Goal: Obtain resource: Download file/media

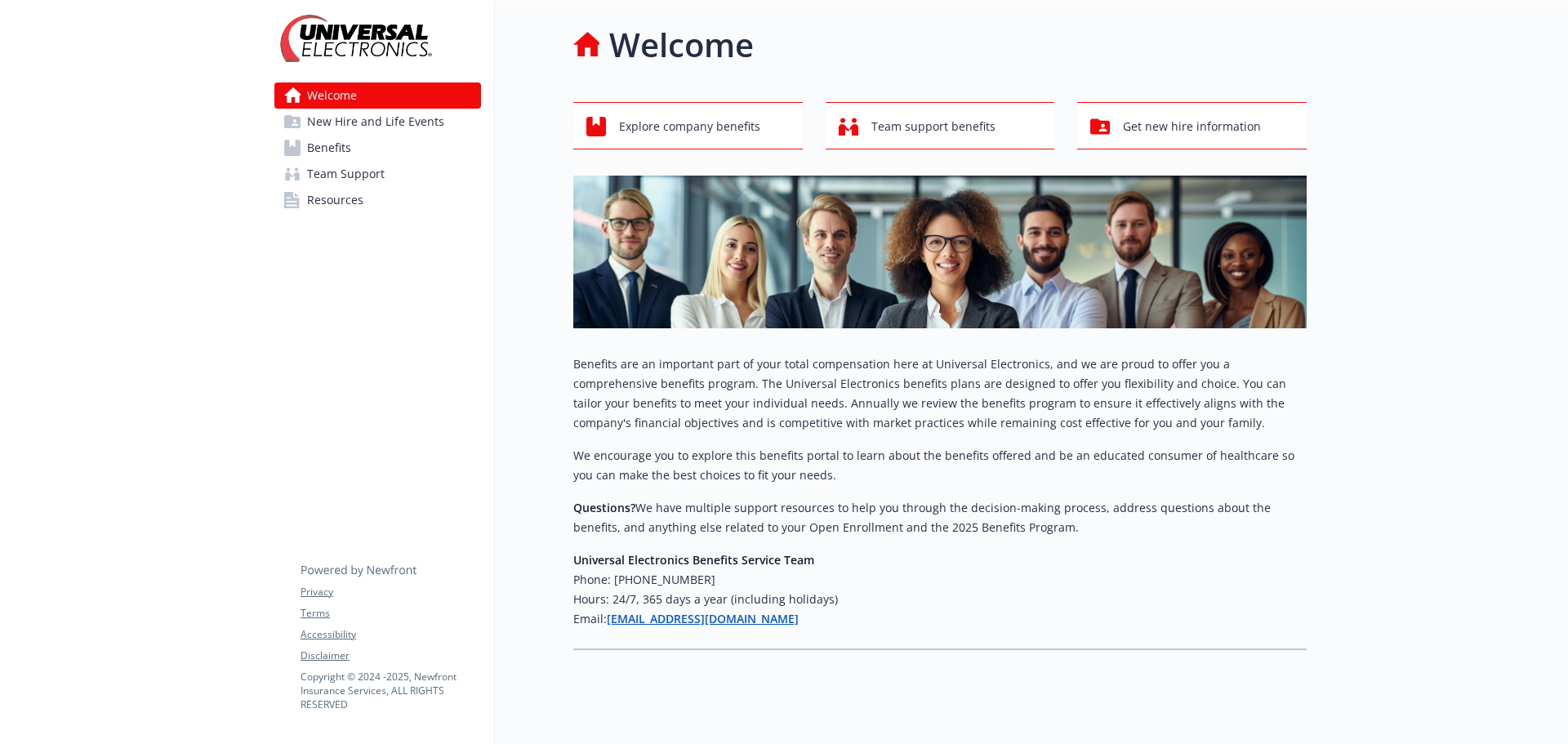
click at [329, 157] on span "Benefits" at bounding box center [329, 148] width 44 height 26
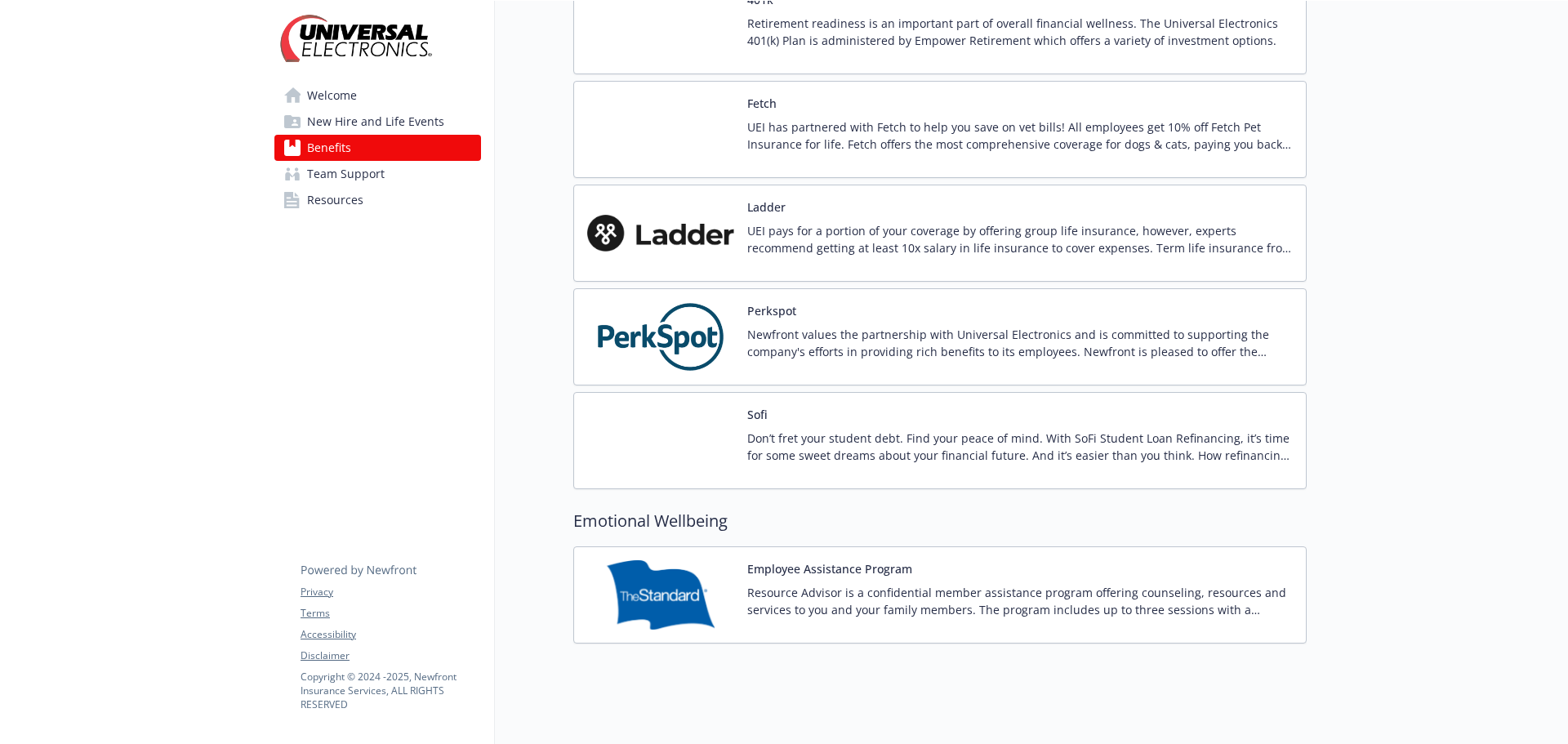
scroll to position [1879, 0]
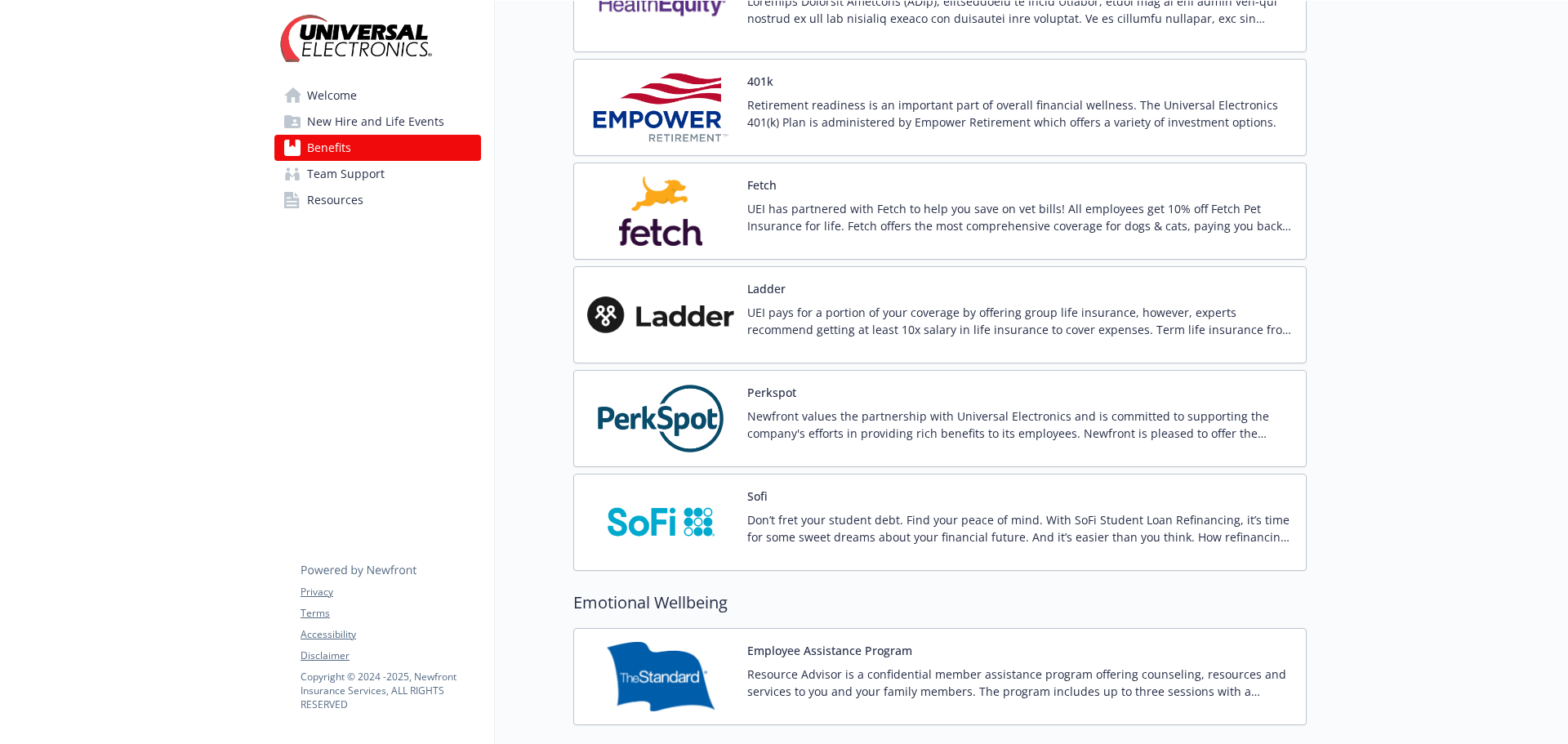
click at [763, 186] on button "Fetch" at bounding box center [762, 185] width 29 height 17
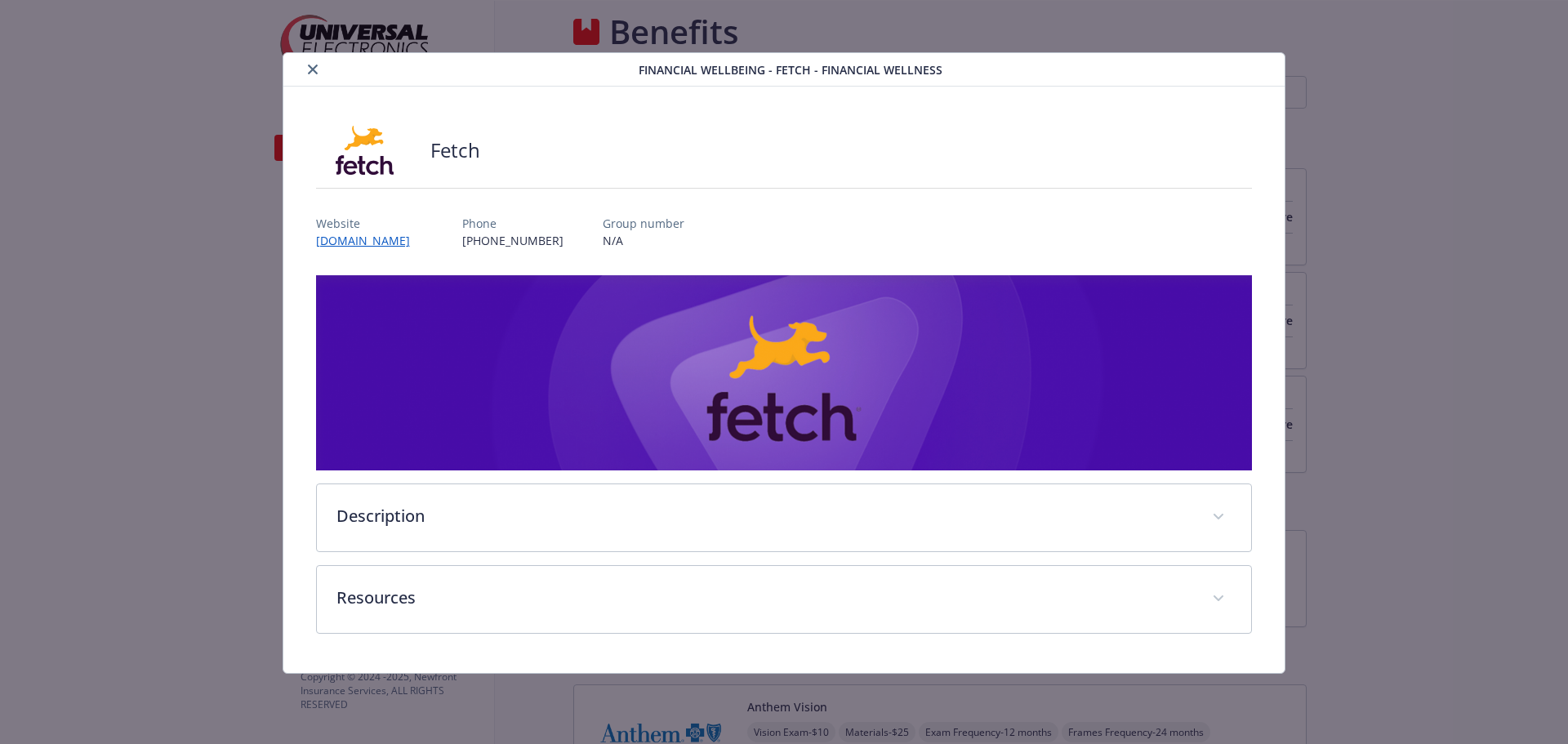
scroll to position [1879, 0]
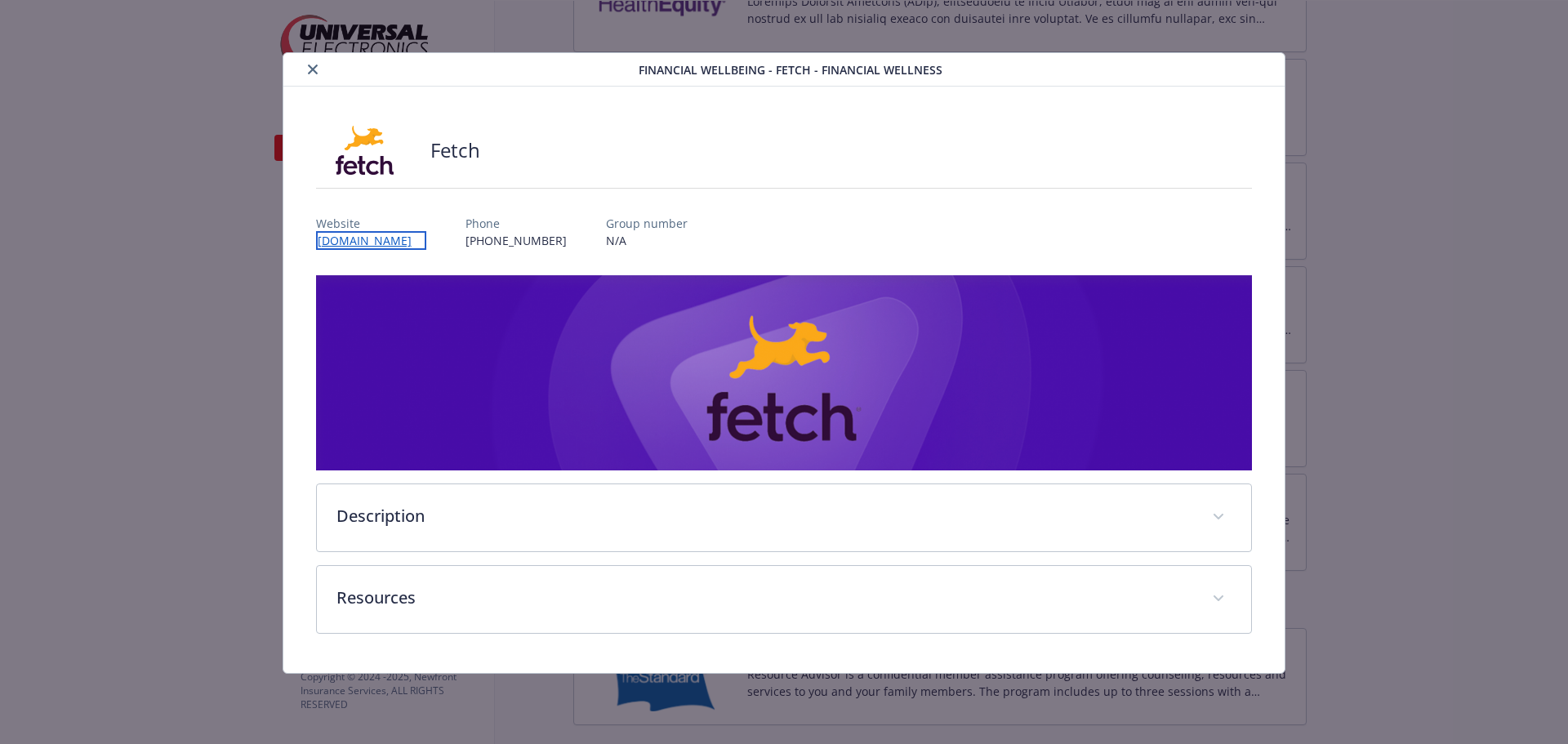
click at [328, 236] on link "[DOMAIN_NAME]" at bounding box center [371, 241] width 110 height 19
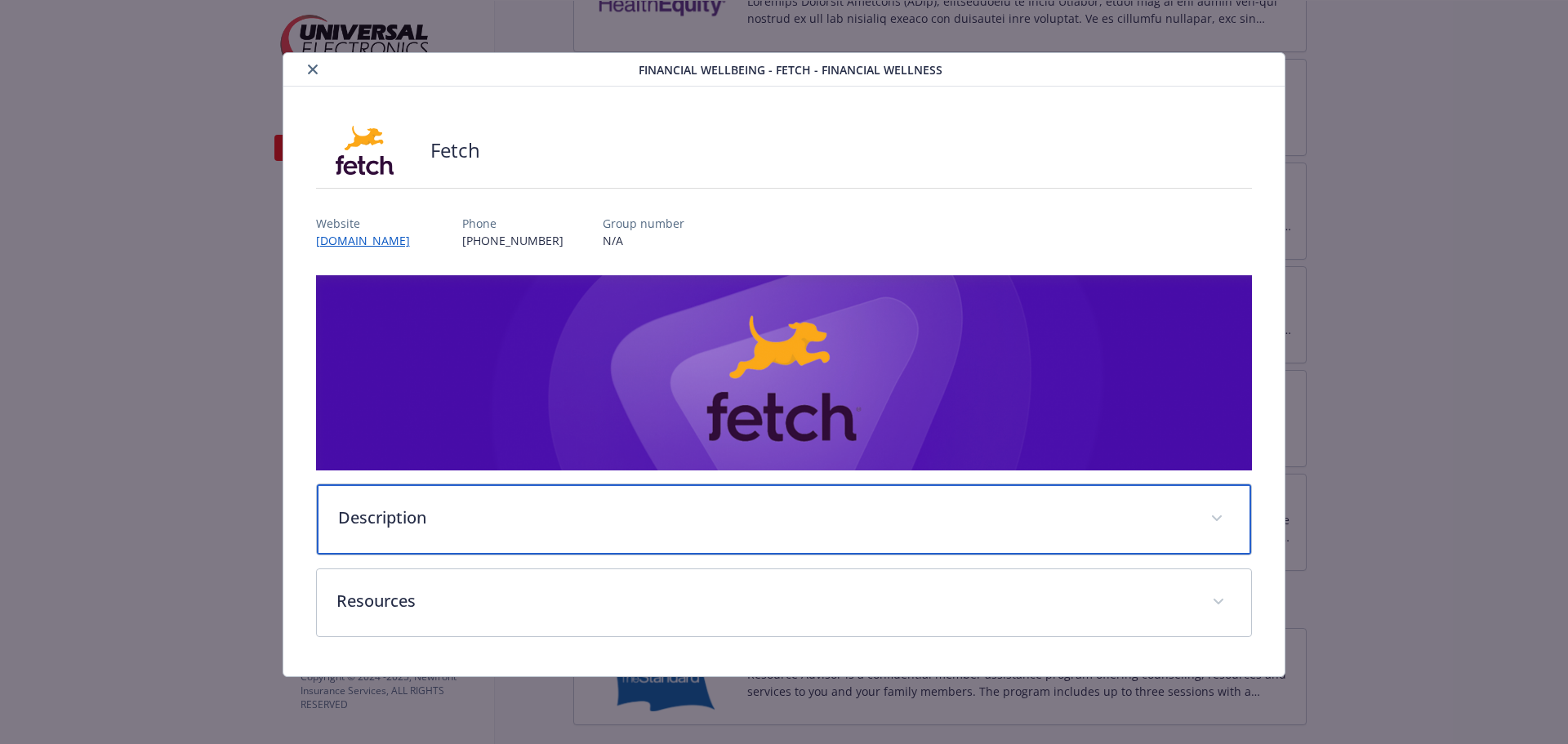
click at [378, 520] on p "Description" at bounding box center [765, 518] width 853 height 24
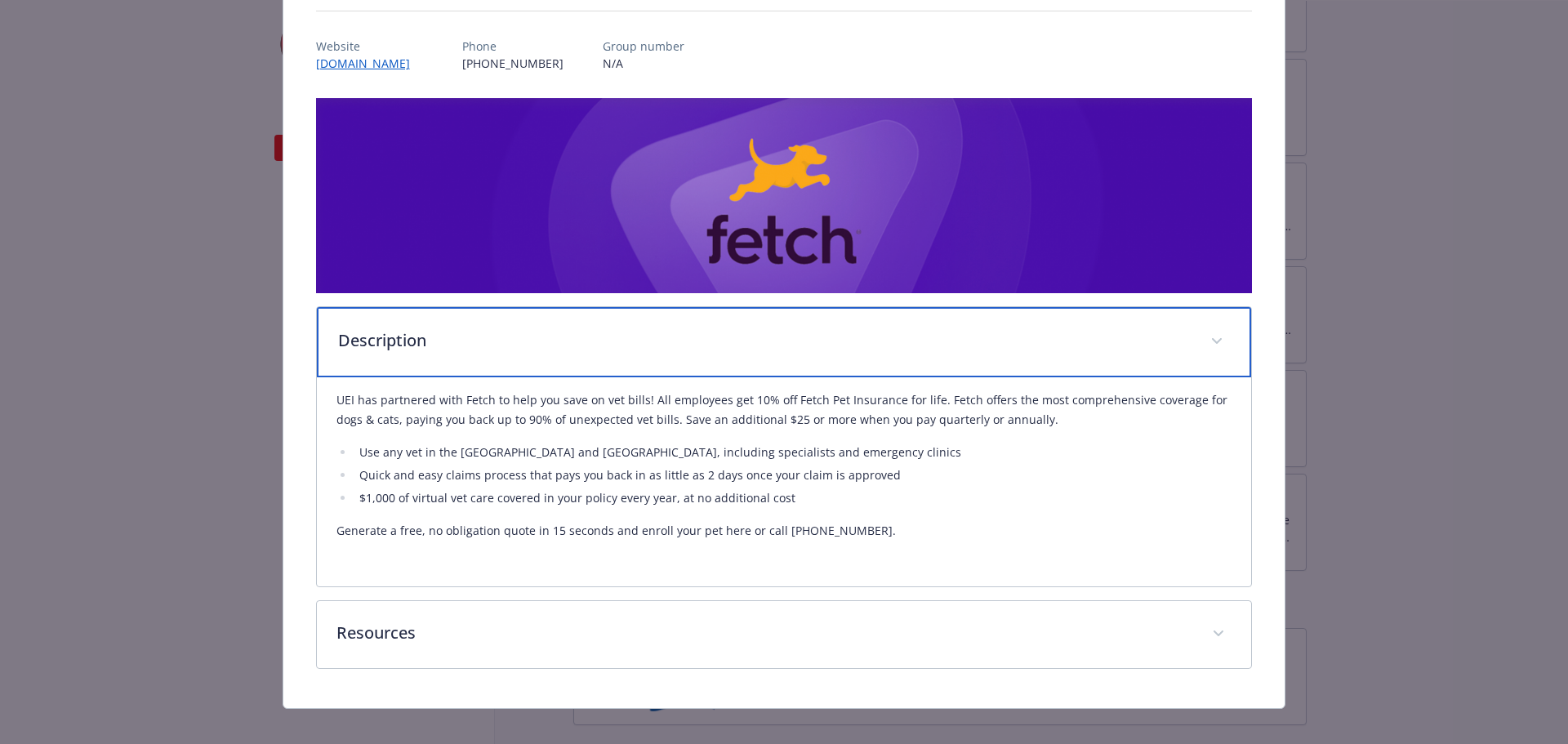
scroll to position [192, 0]
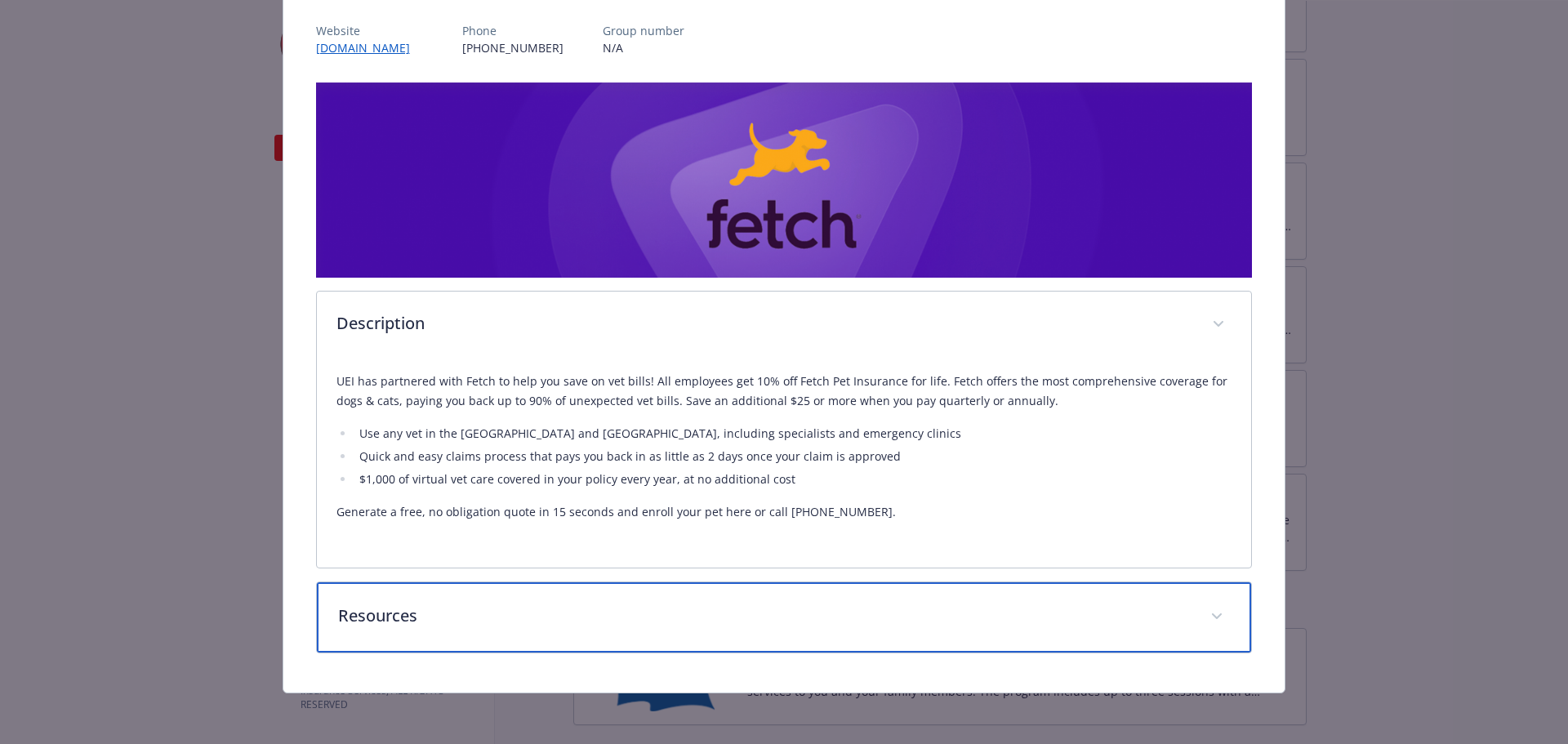
click at [382, 602] on div "Resources" at bounding box center [784, 617] width 935 height 70
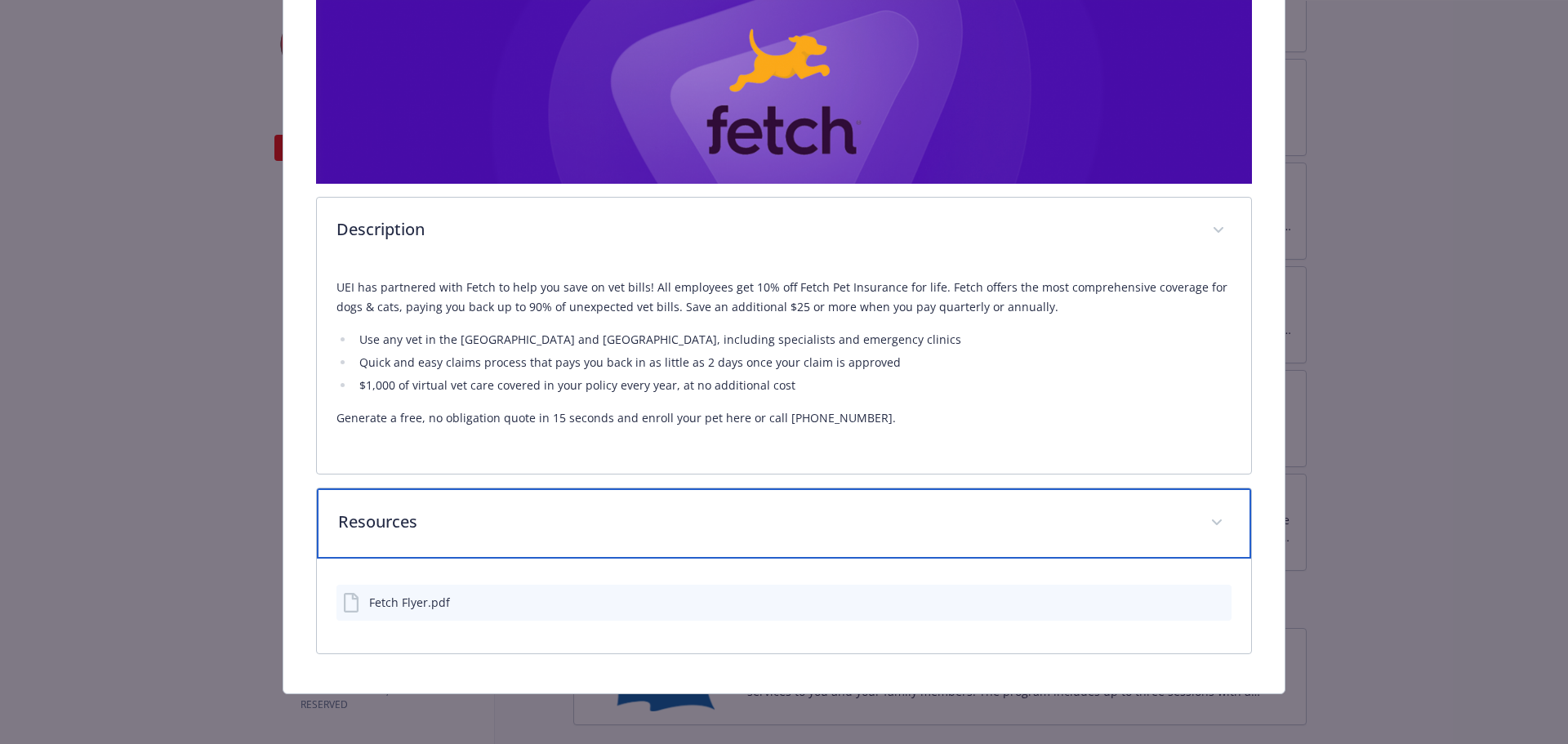
scroll to position [287, 0]
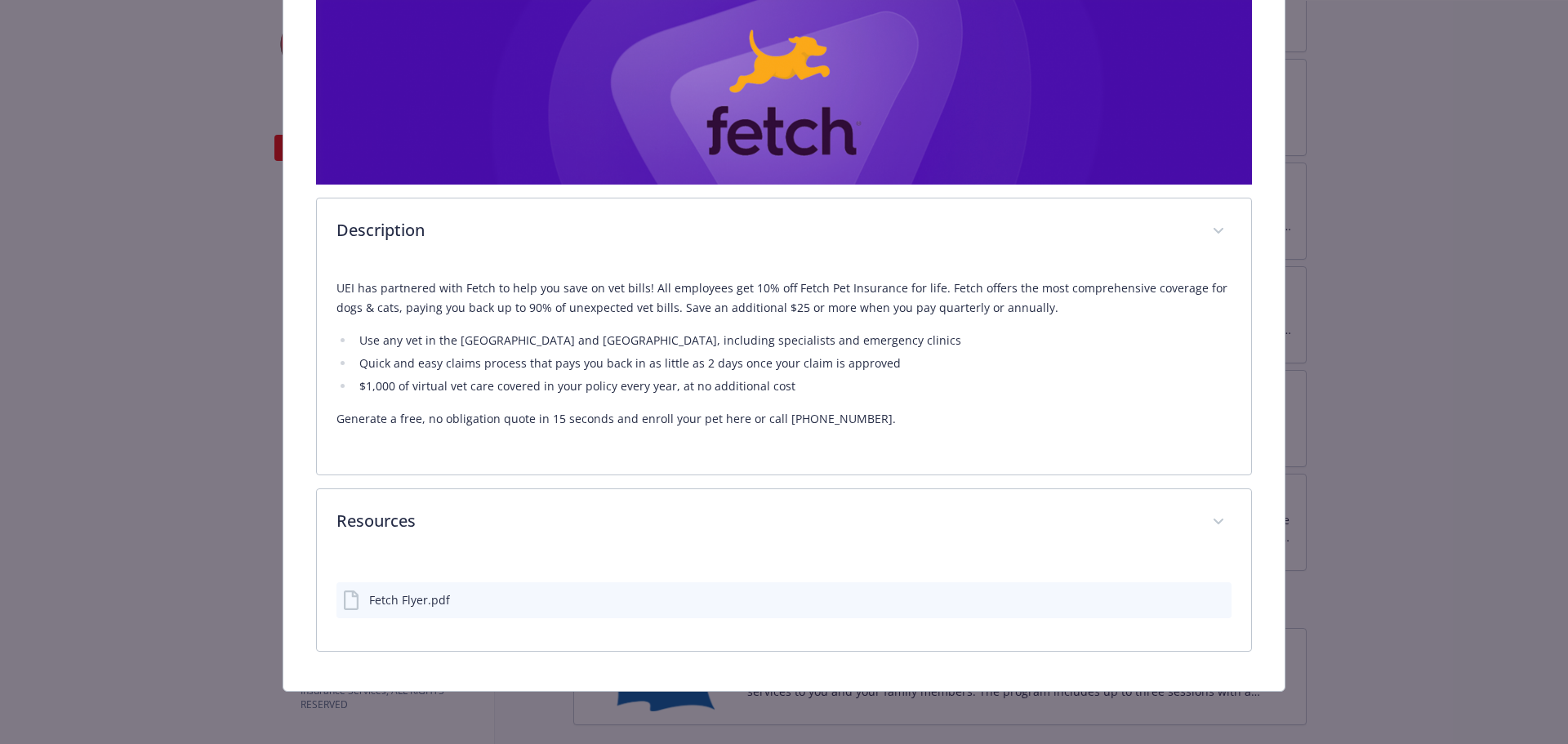
click at [412, 598] on div "Fetch Flyer.pdf" at bounding box center [410, 600] width 81 height 17
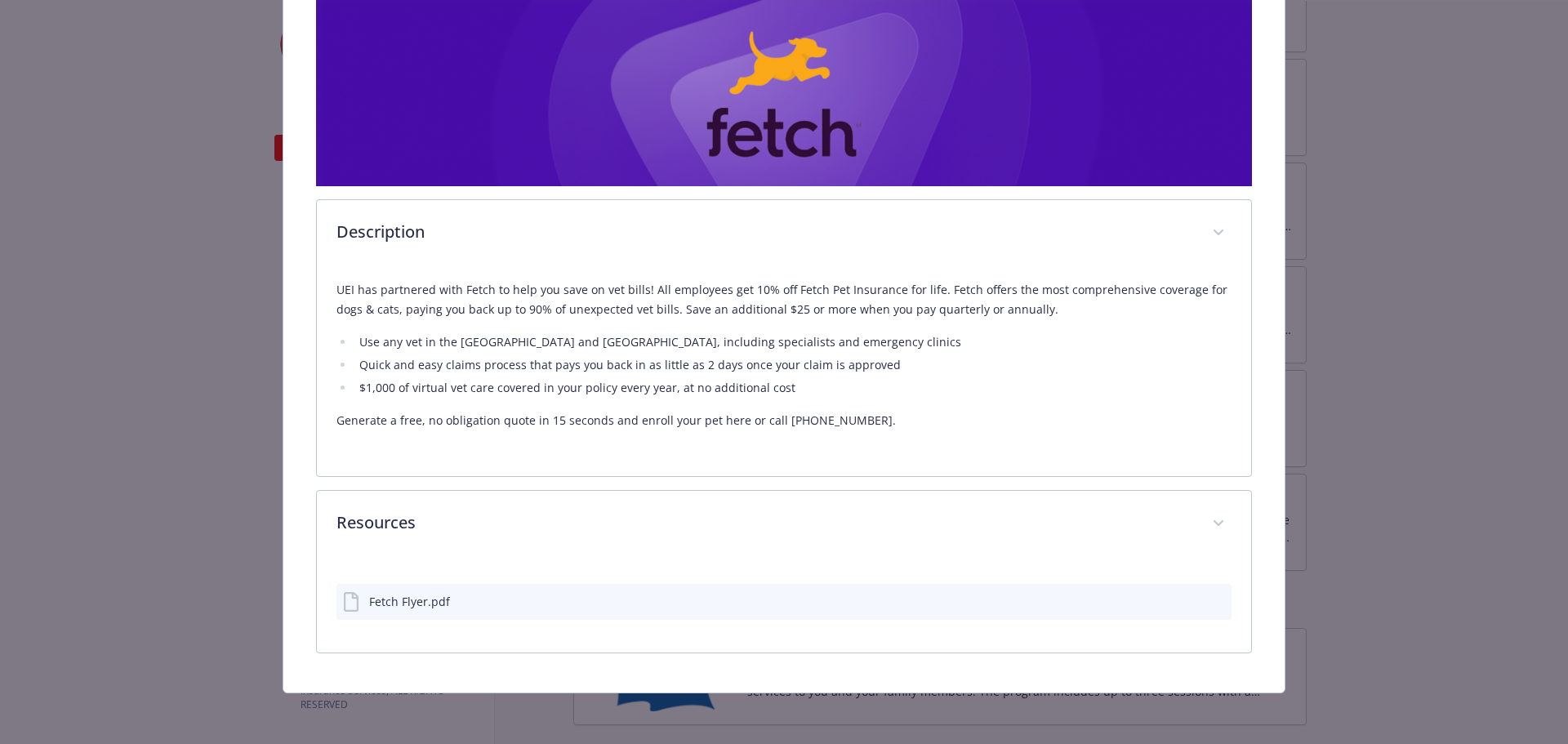
click at [1200, 602] on div "details for plan Financial Wellbeing - Fetch - Financial Wellness" at bounding box center [1204, 602] width 41 height 17
click at [1211, 598] on icon "preview file" at bounding box center [1216, 601] width 15 height 11
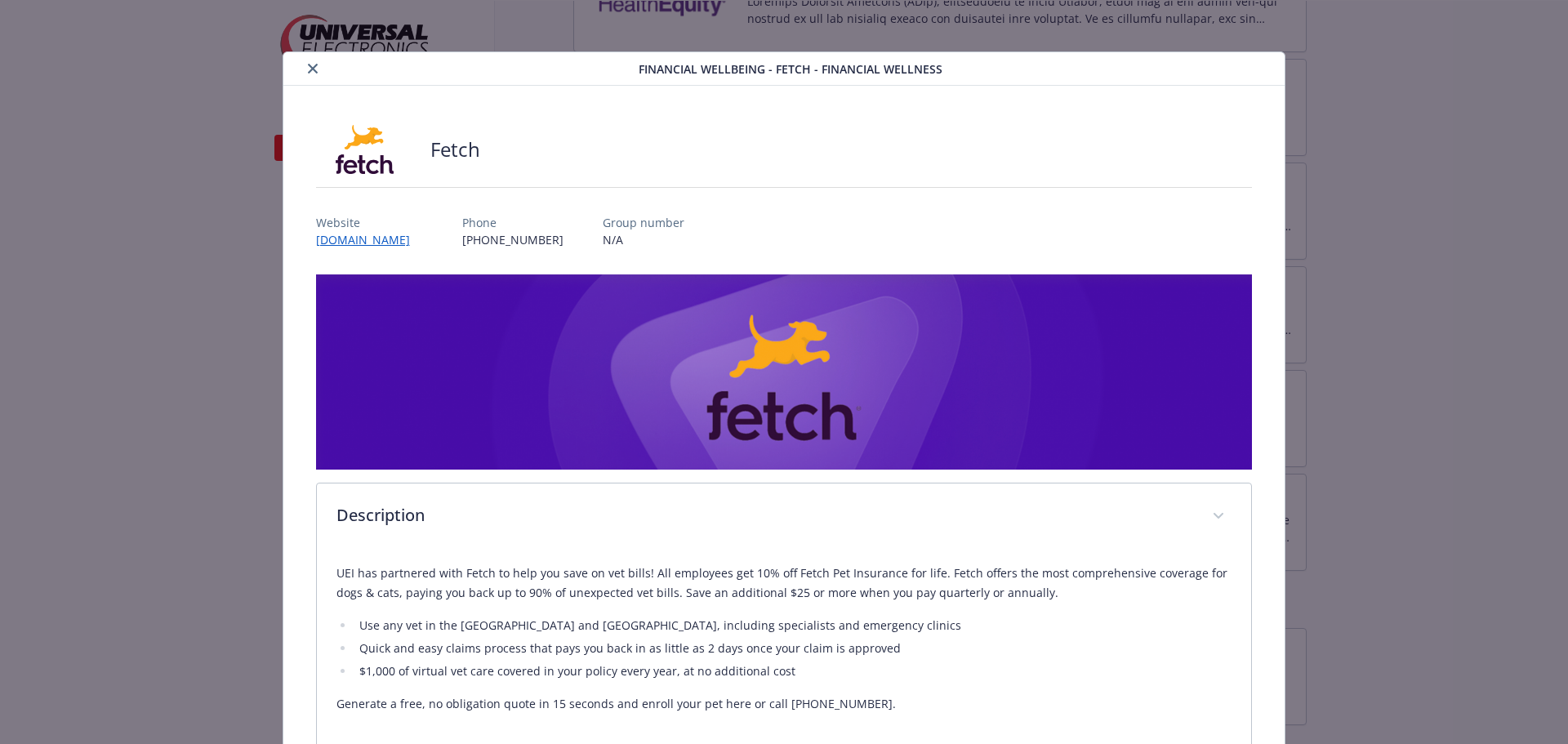
scroll to position [0, 0]
click at [344, 246] on link "[DOMAIN_NAME]" at bounding box center [371, 241] width 110 height 19
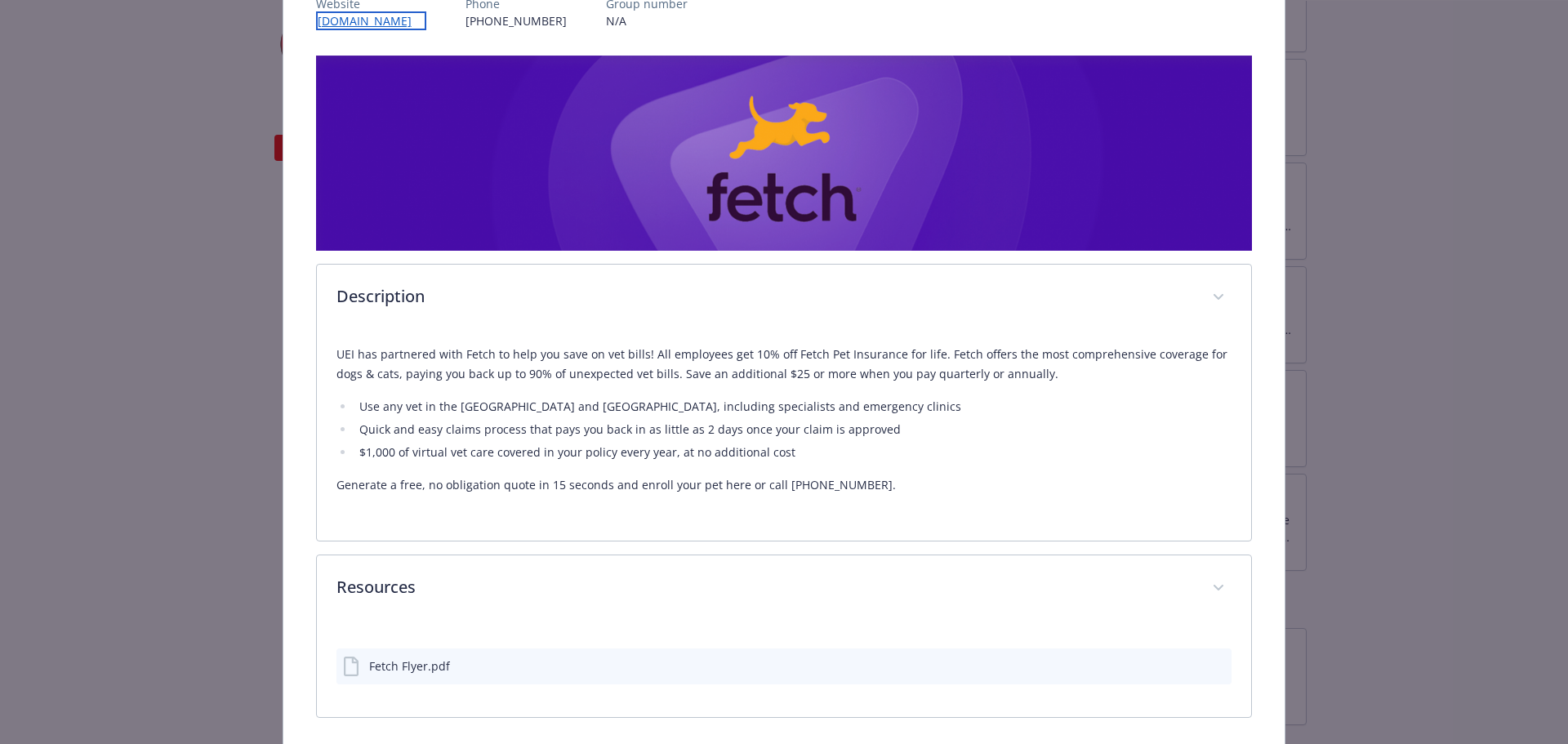
scroll to position [245, 0]
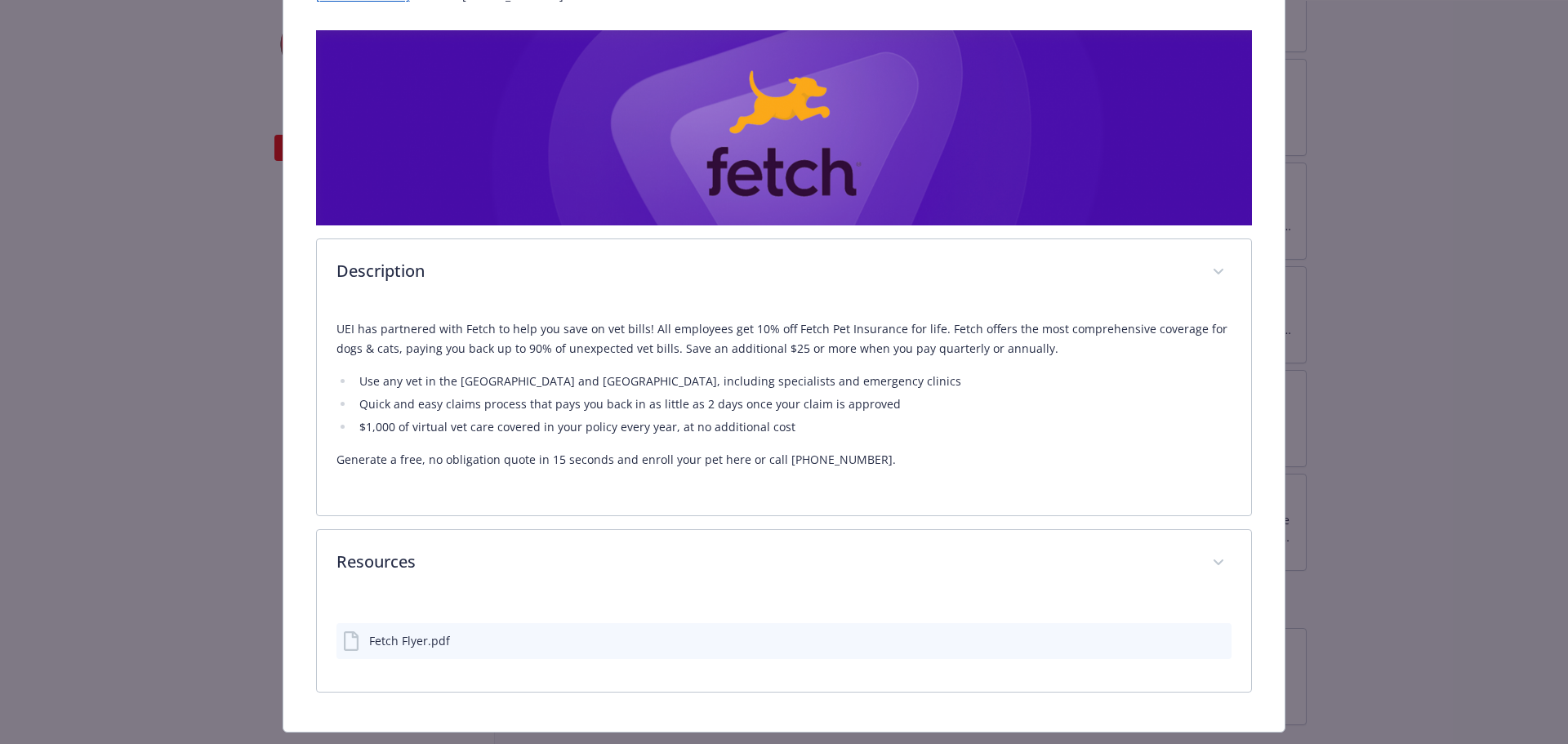
click at [723, 459] on p "Generate a free, no obligation quote in 15 seconds and enroll your pet here or …" at bounding box center [784, 459] width 896 height 20
click at [766, 450] on p "Generate a free, no obligation quote in 15 seconds and enroll your pet here or …" at bounding box center [784, 459] width 896 height 20
click at [412, 637] on div "Fetch Flyer.pdf" at bounding box center [410, 640] width 81 height 17
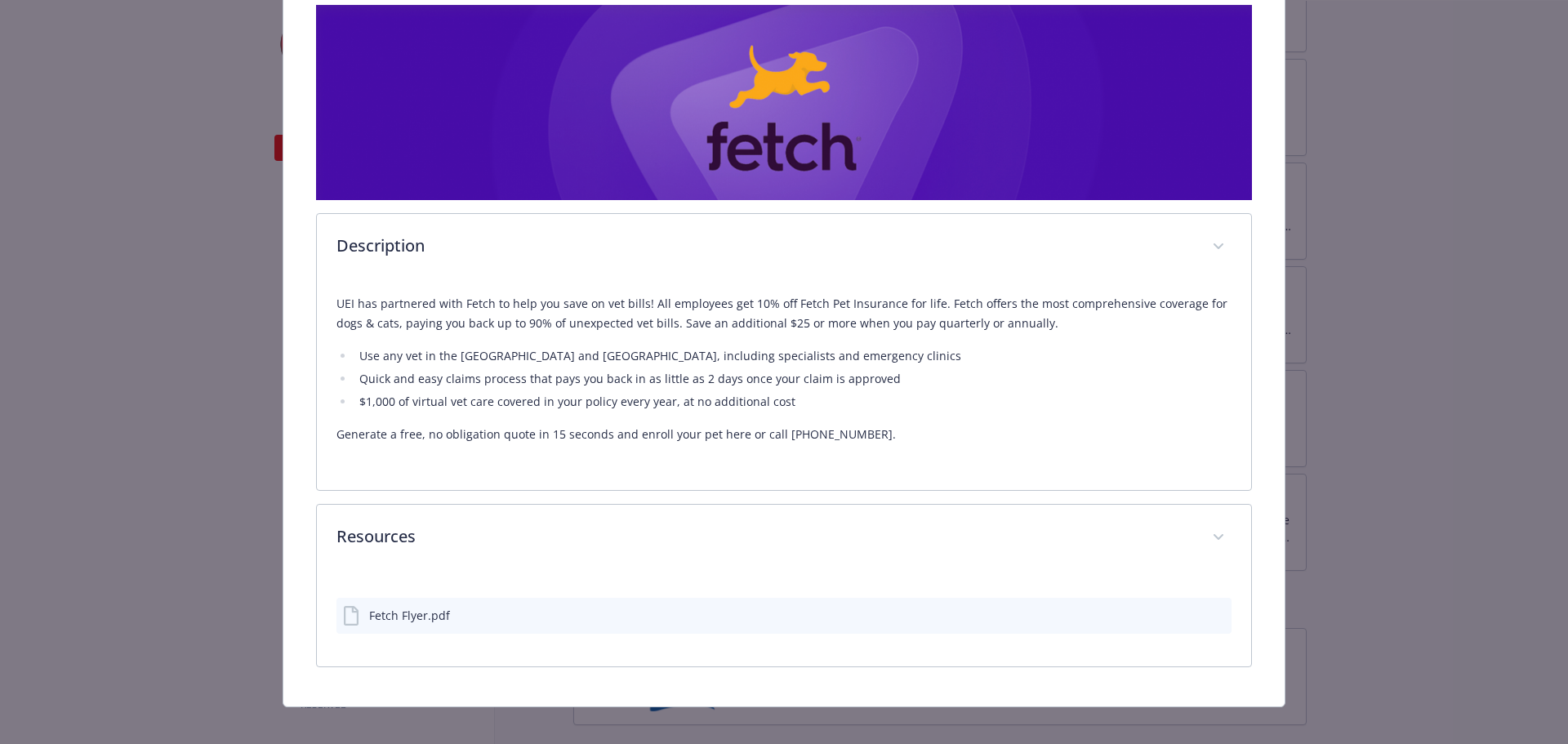
scroll to position [284, 0]
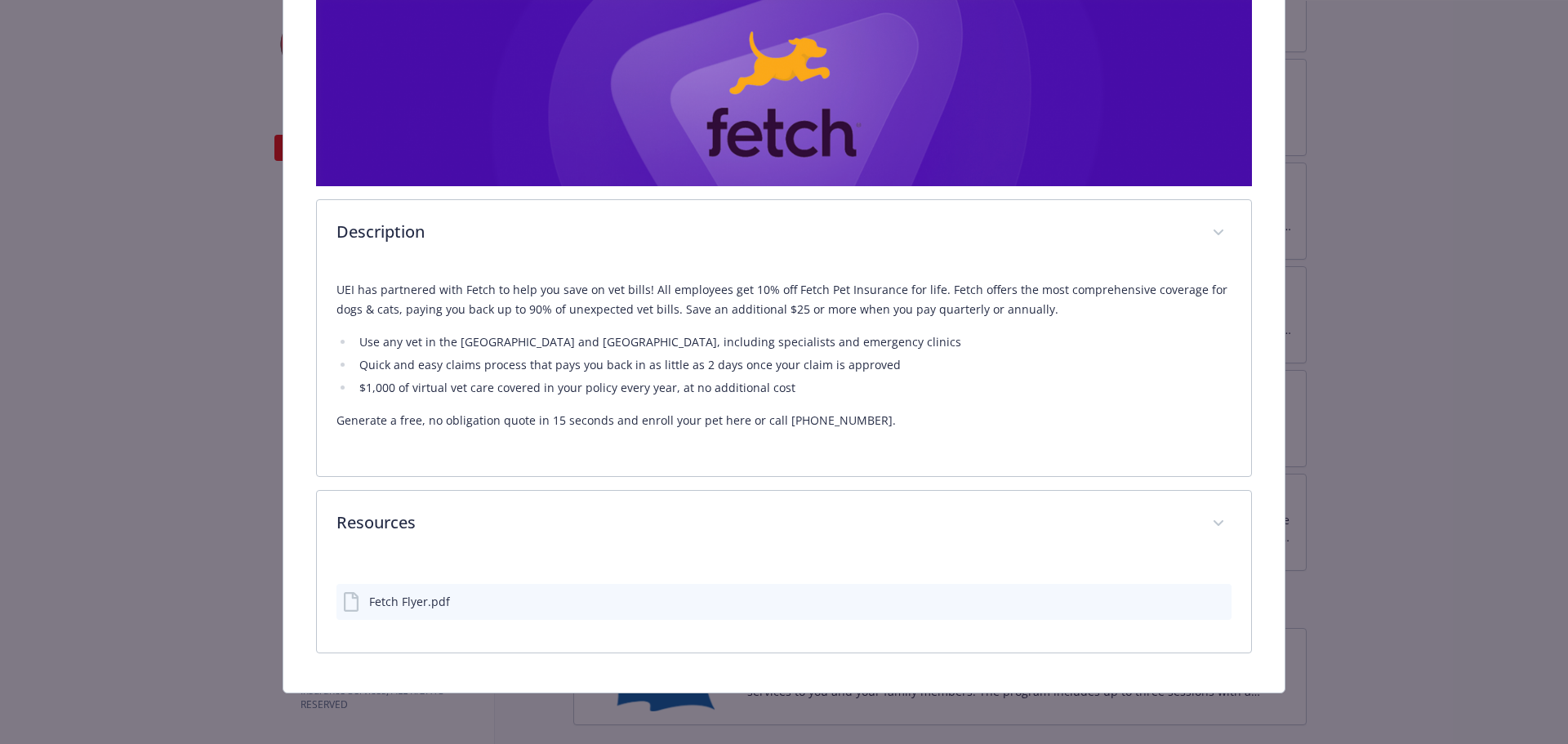
click at [1209, 599] on icon "preview file" at bounding box center [1216, 600] width 15 height 11
